Goal: Task Accomplishment & Management: Use online tool/utility

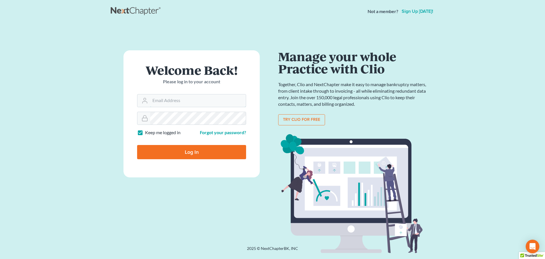
type input "tina@farmerwright.com"
click at [185, 149] on input "Log In" at bounding box center [191, 152] width 109 height 14
type input "Thinking..."
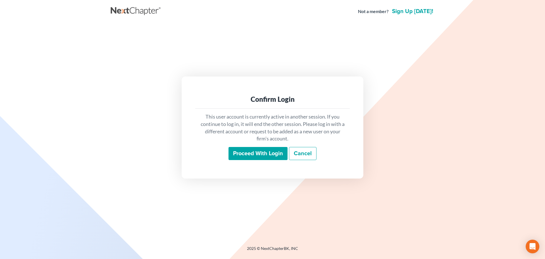
click at [258, 154] on input "Proceed with login" at bounding box center [258, 153] width 59 height 13
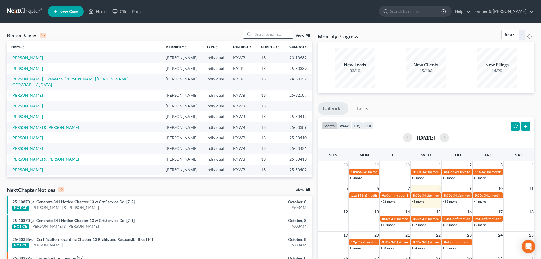
click at [261, 34] on input "search" at bounding box center [273, 34] width 40 height 8
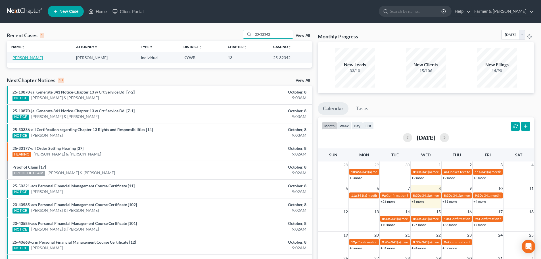
type input "25-32342"
click at [30, 59] on link "Pence, Kimberly" at bounding box center [27, 57] width 32 height 5
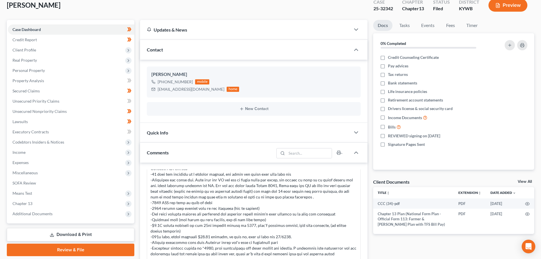
scroll to position [66, 0]
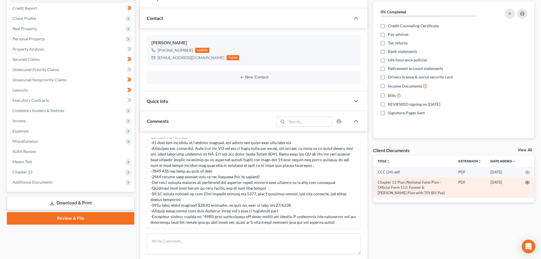
click at [527, 183] on icon "button" at bounding box center [527, 182] width 5 height 5
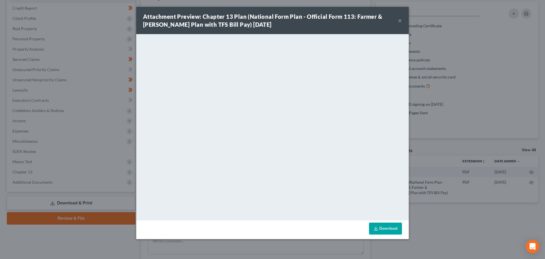
click at [401, 20] on button "×" at bounding box center [400, 20] width 4 height 7
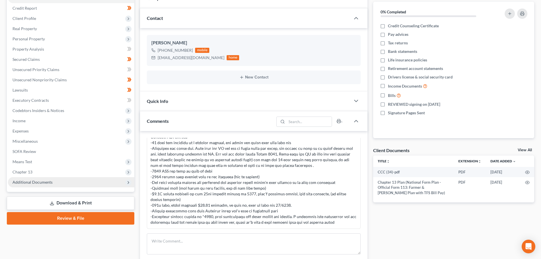
click at [46, 181] on span "Additional Documents" at bounding box center [32, 181] width 40 height 5
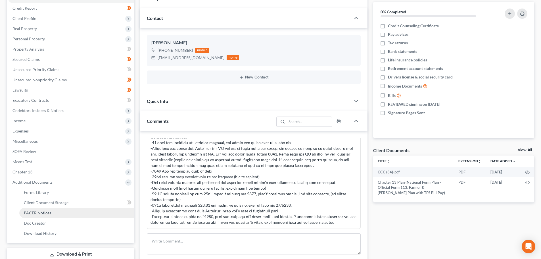
click at [50, 215] on link "PACER Notices" at bounding box center [76, 213] width 115 height 10
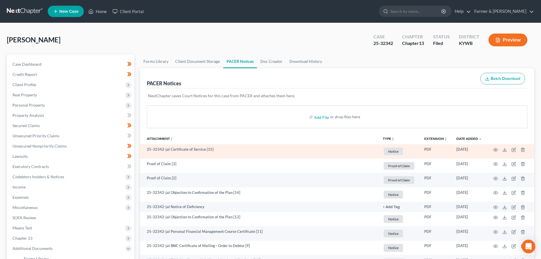
click at [493, 149] on td at bounding box center [510, 151] width 48 height 14
click at [496, 150] on icon "button" at bounding box center [495, 149] width 5 height 5
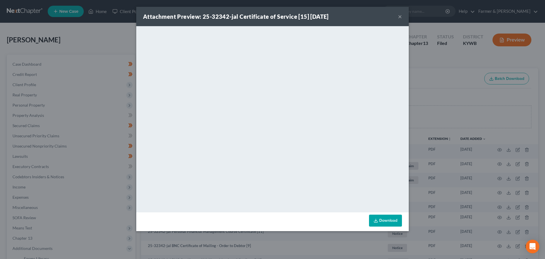
click at [400, 17] on button "×" at bounding box center [400, 16] width 4 height 7
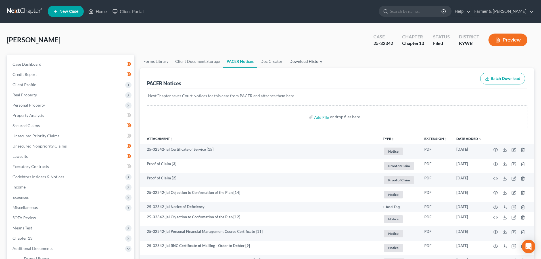
click at [301, 60] on link "Download History" at bounding box center [305, 62] width 39 height 14
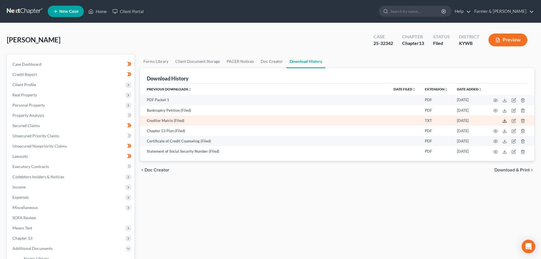
click at [504, 120] on icon at bounding box center [504, 120] width 5 height 5
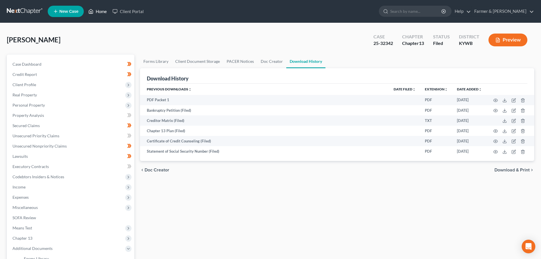
click at [102, 13] on link "Home" at bounding box center [97, 11] width 24 height 10
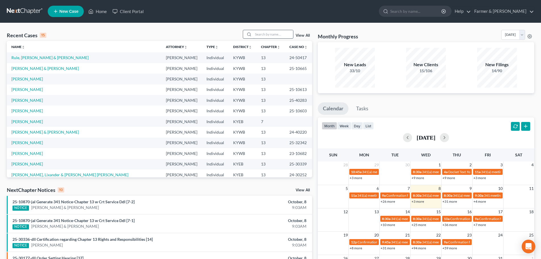
click at [265, 34] on input "search" at bounding box center [273, 34] width 40 height 8
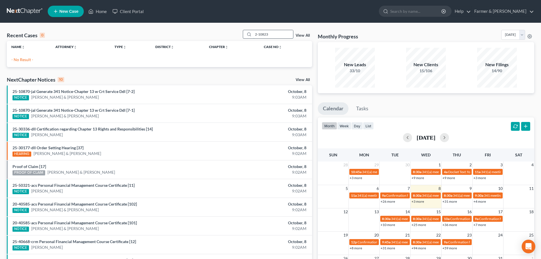
click at [258, 33] on input "2-10823" at bounding box center [273, 34] width 40 height 8
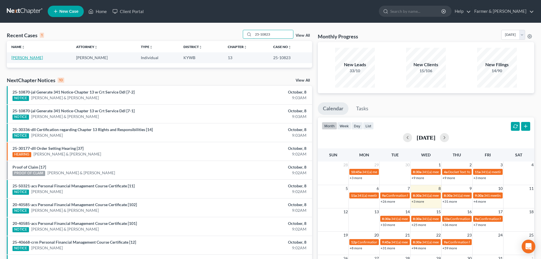
type input "25-10823"
click at [29, 58] on link "Gordian, Manuel" at bounding box center [27, 57] width 32 height 5
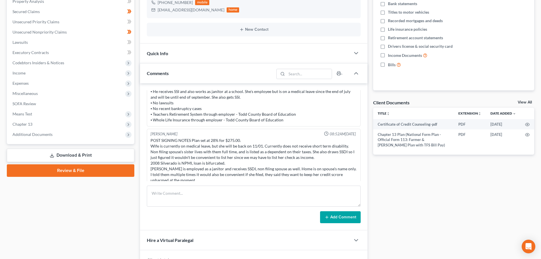
scroll to position [133, 0]
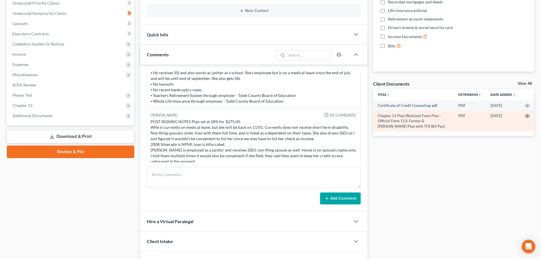
click at [526, 115] on icon "button" at bounding box center [527, 116] width 5 height 5
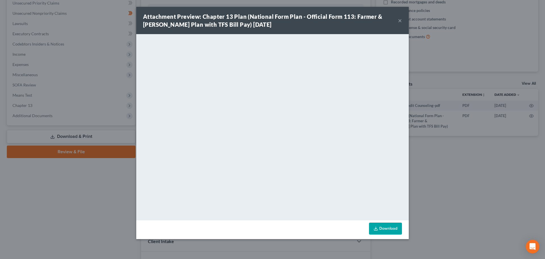
click at [399, 20] on button "×" at bounding box center [400, 20] width 4 height 7
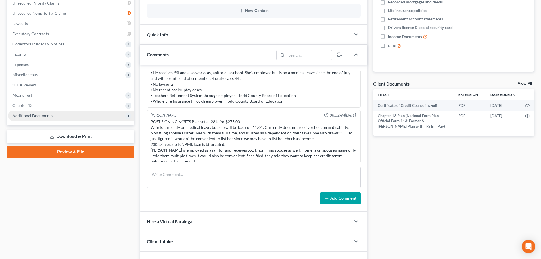
click at [34, 115] on span "Additional Documents" at bounding box center [32, 115] width 40 height 5
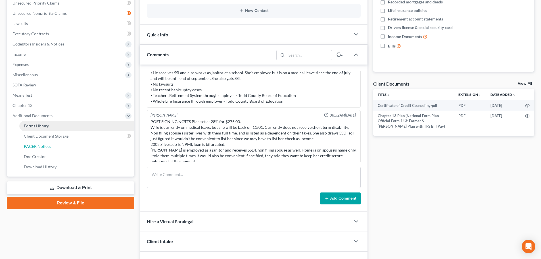
drag, startPoint x: 39, startPoint y: 147, endPoint x: 64, endPoint y: 150, distance: 24.6
click at [39, 147] on span "PACER Notices" at bounding box center [37, 146] width 27 height 5
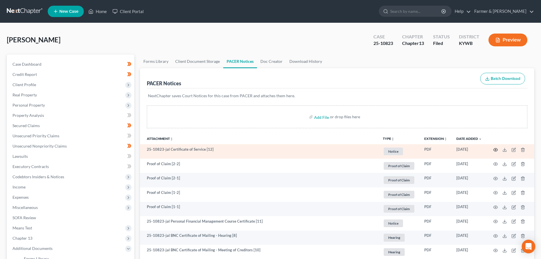
click at [497, 149] on icon "button" at bounding box center [495, 149] width 5 height 5
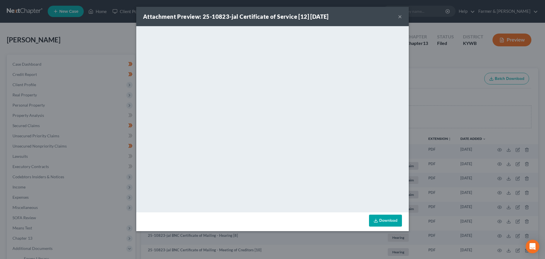
click at [400, 15] on button "×" at bounding box center [400, 16] width 4 height 7
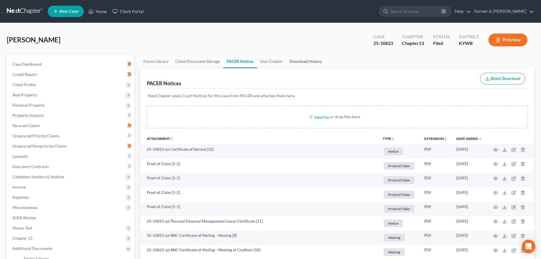
drag, startPoint x: 300, startPoint y: 60, endPoint x: 303, endPoint y: 61, distance: 3.2
click at [300, 60] on link "Download History" at bounding box center [305, 62] width 39 height 14
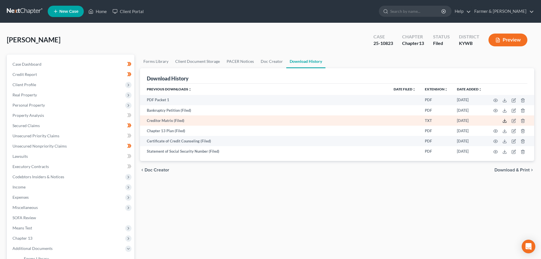
click at [504, 121] on polyline at bounding box center [505, 120] width 2 height 1
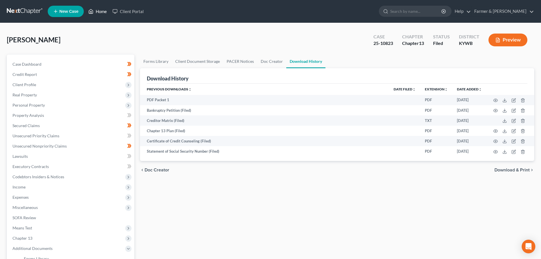
click at [102, 12] on link "Home" at bounding box center [97, 11] width 24 height 10
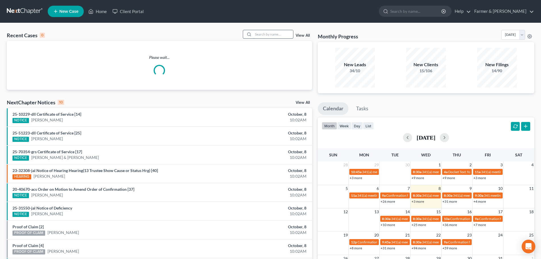
click at [260, 35] on input "search" at bounding box center [273, 34] width 40 height 8
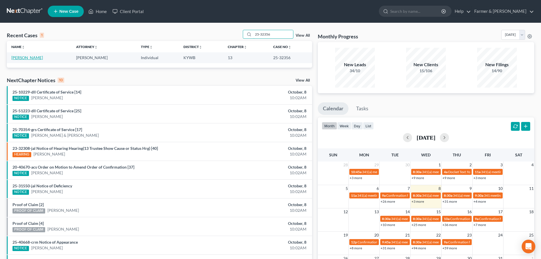
type input "25-32356"
click at [23, 58] on link "Smith, Edwin" at bounding box center [27, 57] width 32 height 5
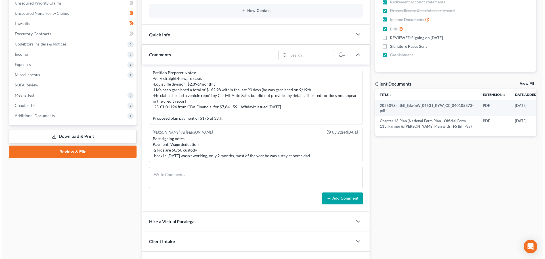
scroll to position [0, 20]
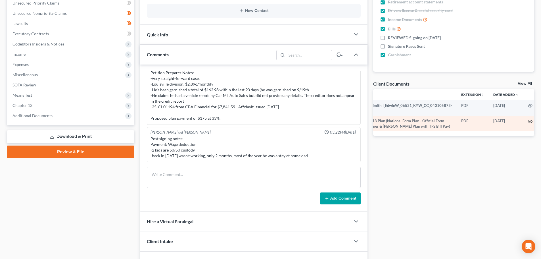
click at [529, 122] on circle "button" at bounding box center [529, 121] width 1 height 1
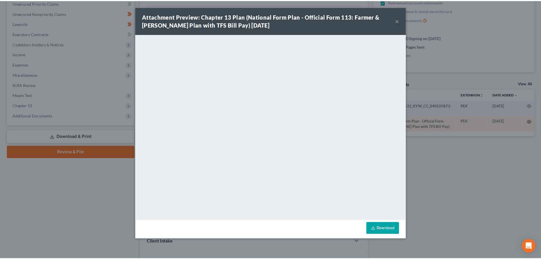
scroll to position [0, 18]
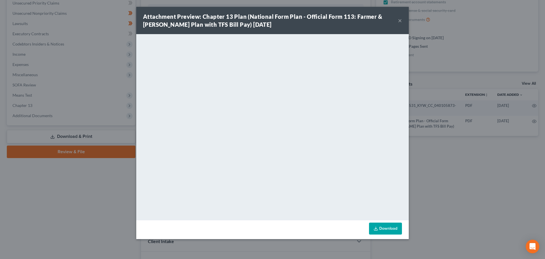
click at [401, 20] on button "×" at bounding box center [400, 20] width 4 height 7
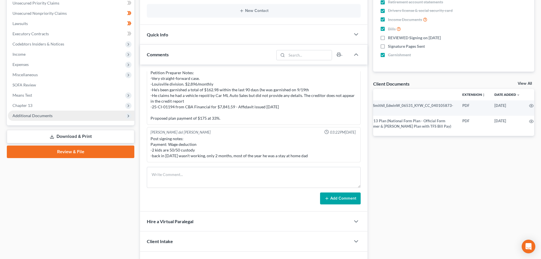
click at [38, 116] on span "Additional Documents" at bounding box center [32, 115] width 40 height 5
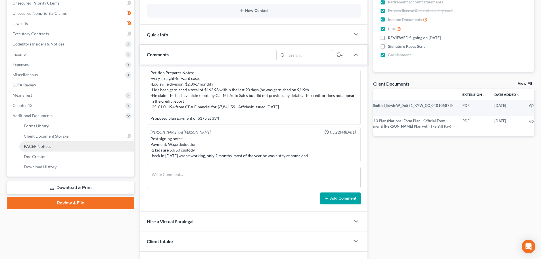
click at [43, 147] on span "PACER Notices" at bounding box center [37, 146] width 27 height 5
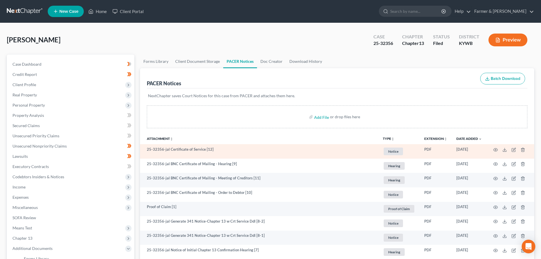
click at [498, 149] on td at bounding box center [510, 151] width 48 height 14
click at [494, 150] on icon "button" at bounding box center [495, 149] width 5 height 5
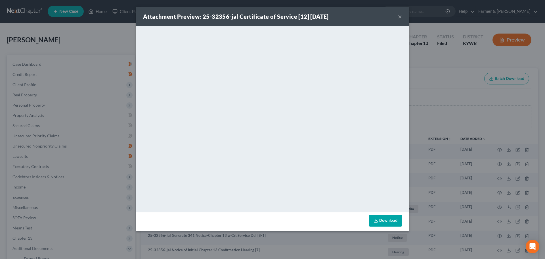
click at [401, 17] on button "×" at bounding box center [400, 16] width 4 height 7
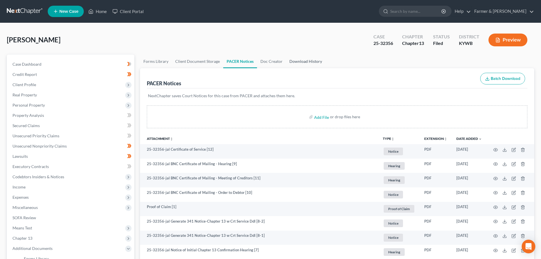
click at [300, 58] on link "Download History" at bounding box center [305, 62] width 39 height 14
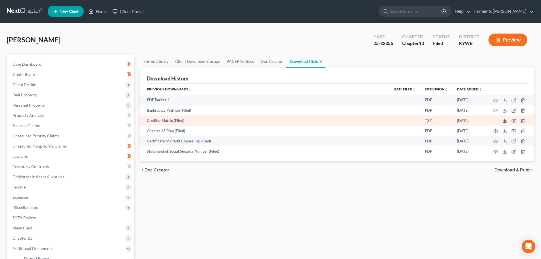
click at [503, 120] on icon at bounding box center [504, 120] width 5 height 5
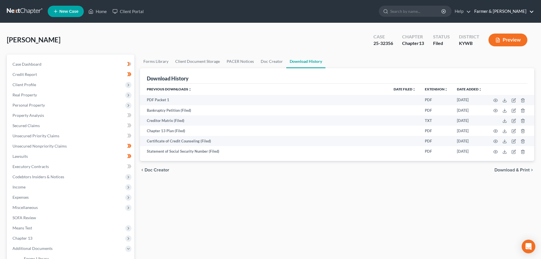
click at [505, 13] on link "Farmer & Wright" at bounding box center [502, 11] width 62 height 10
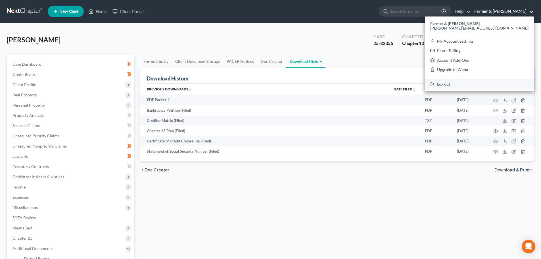
click at [500, 83] on link "Log out" at bounding box center [479, 84] width 109 height 10
